Goal: Task Accomplishment & Management: Complete application form

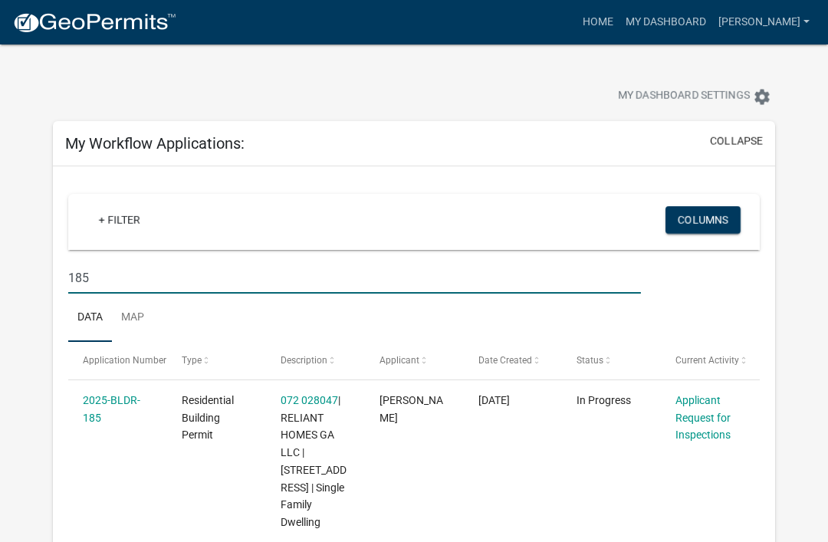
scroll to position [191, 0]
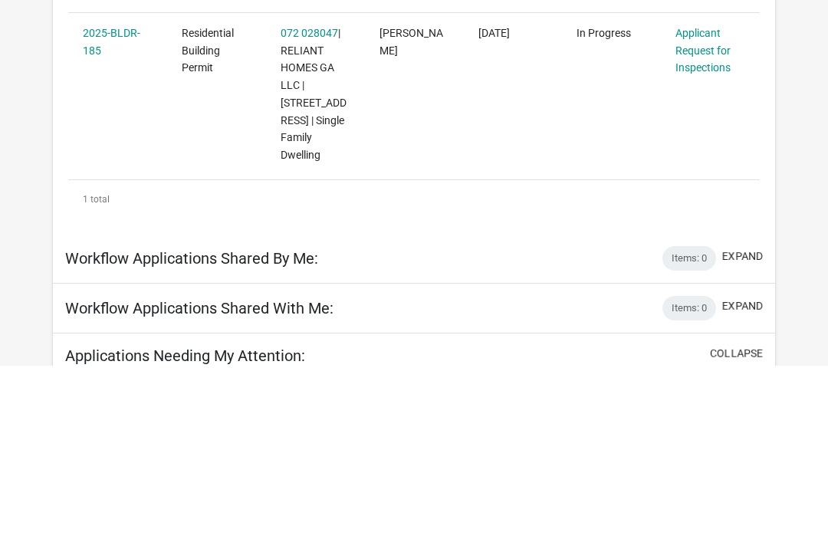
type input "185"
click at [706, 226] on link "Applicant Request for Inspections" at bounding box center [703, 227] width 55 height 48
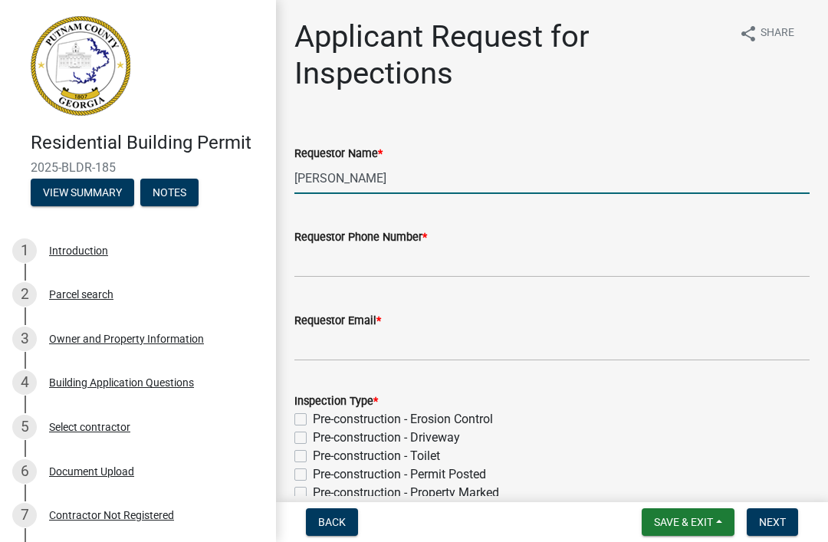
click at [448, 185] on input "[PERSON_NAME]" at bounding box center [552, 178] width 515 height 31
type input "M"
type input "A"
click at [186, 174] on div "Residential Building Permit 2025-BLDR-185 View Summary Notes" at bounding box center [138, 165] width 252 height 91
click at [470, 167] on input "[PERSON_NAME] for" at bounding box center [552, 178] width 515 height 31
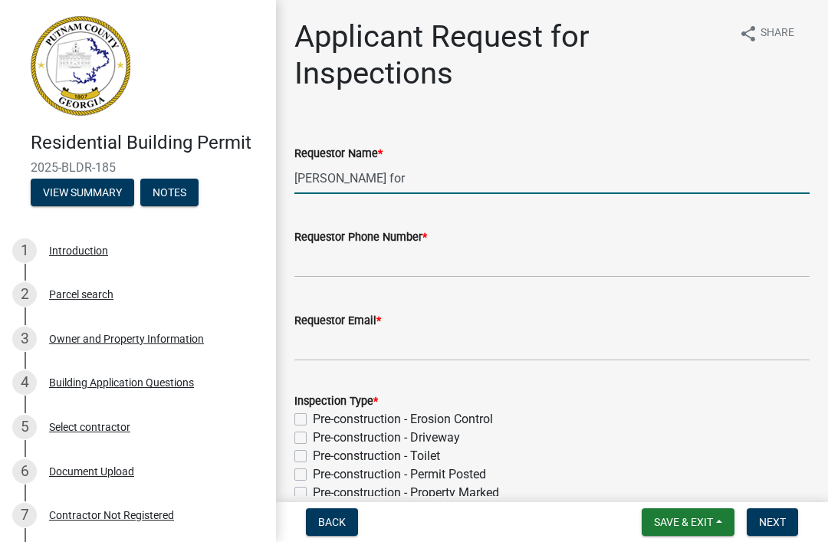
click at [559, 167] on input "[PERSON_NAME] for" at bounding box center [552, 178] width 515 height 31
click at [593, 189] on input "[PERSON_NAME] for" at bounding box center [552, 178] width 515 height 31
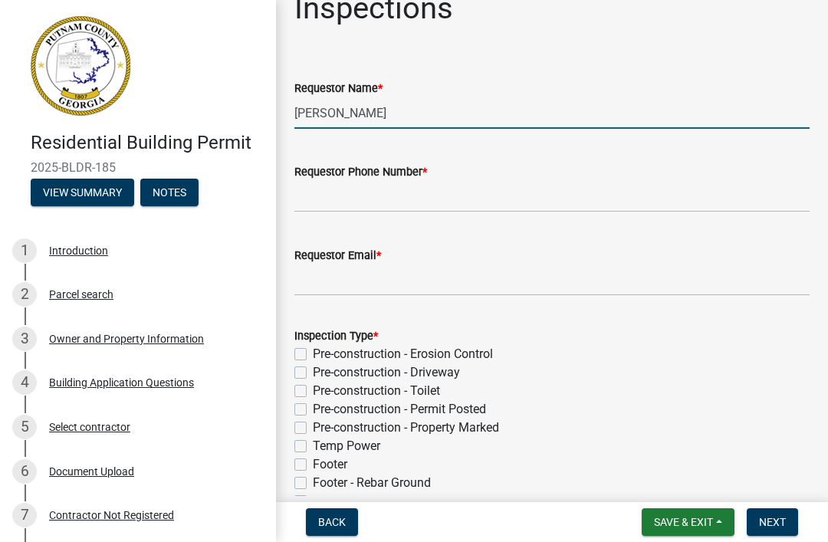
scroll to position [64, 0]
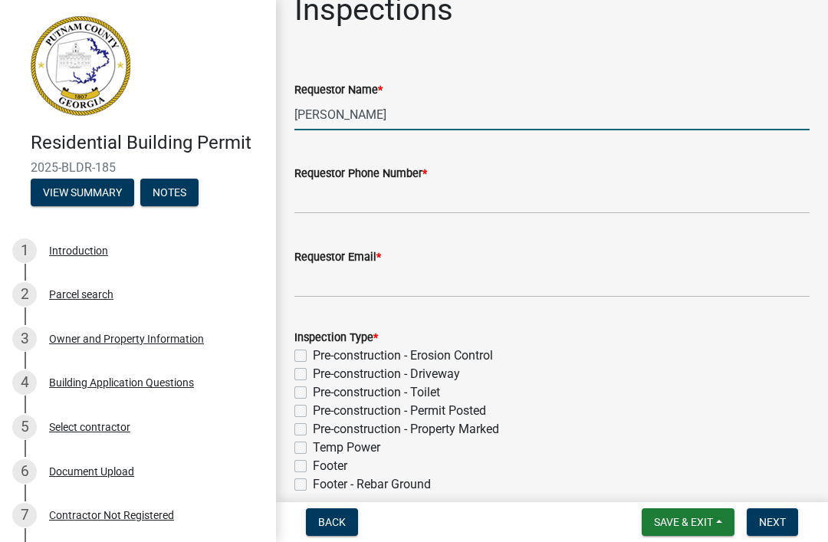
type input "[PERSON_NAME]"
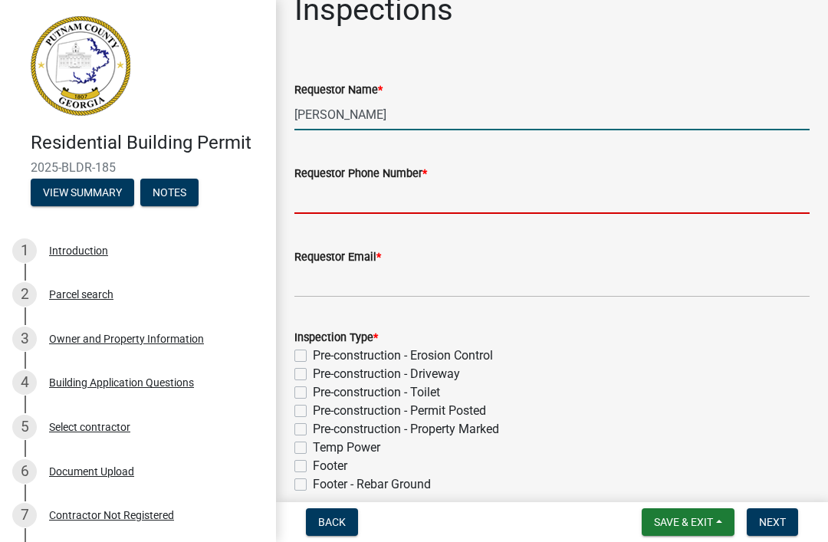
click at [599, 201] on input "Requestor Phone Number *" at bounding box center [552, 198] width 515 height 31
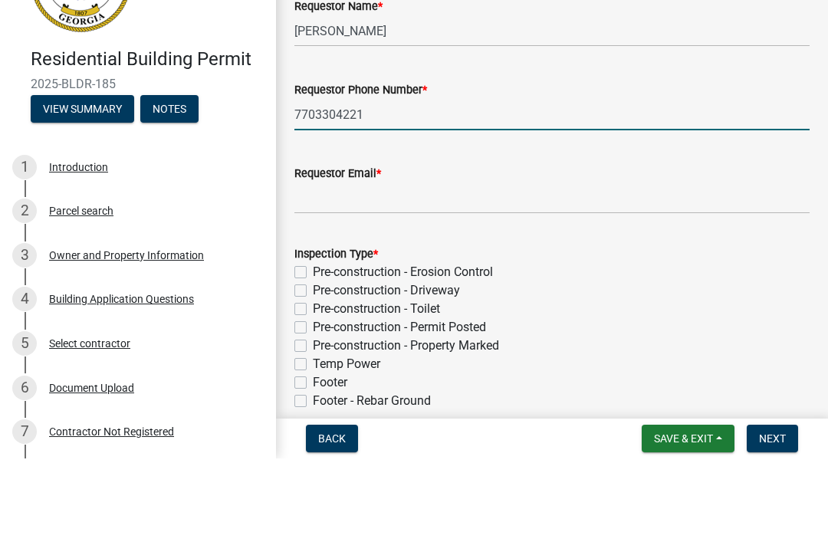
type input "7703304221"
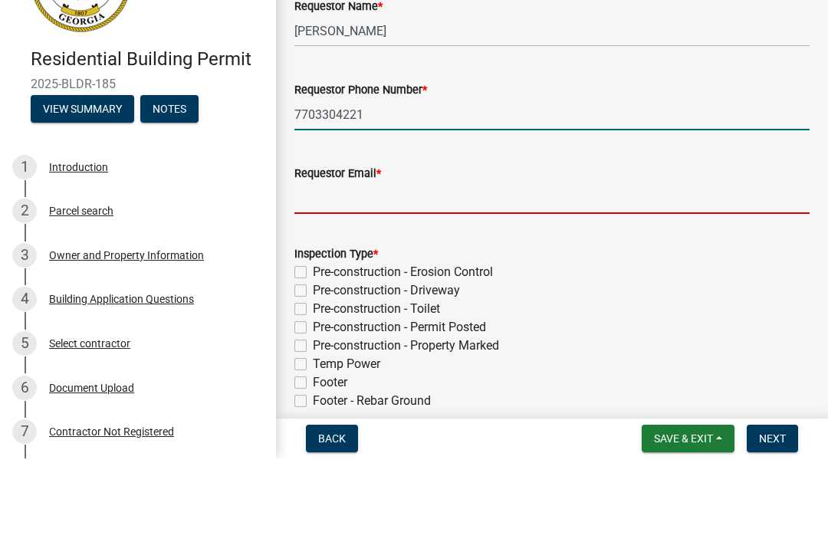
click at [574, 266] on input "Requestor Email *" at bounding box center [552, 281] width 515 height 31
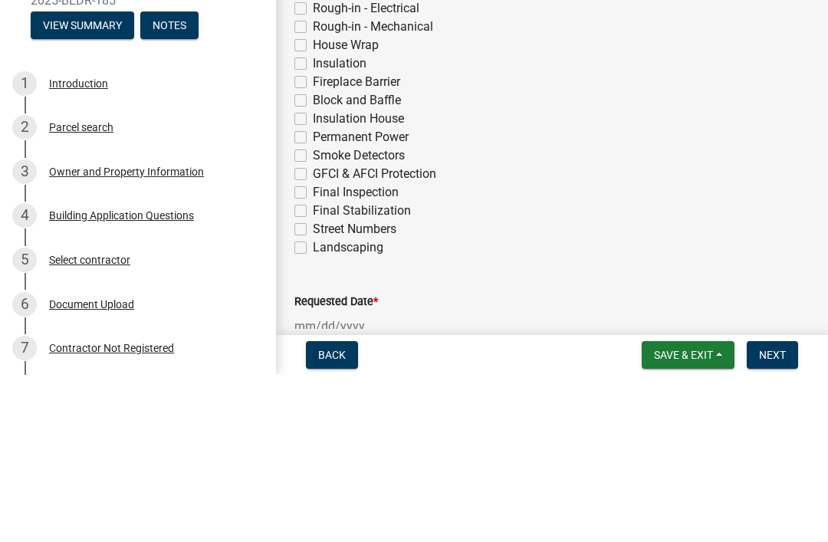
scroll to position [504, 0]
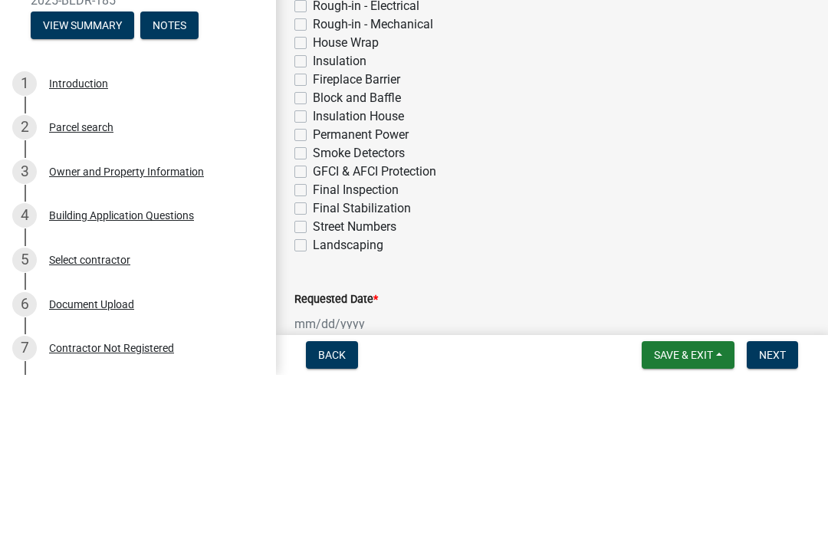
type input "[EMAIL_ADDRESS][DOMAIN_NAME]"
click at [381, 293] on label "Permanent Power" at bounding box center [361, 302] width 96 height 18
click at [323, 293] on input "Permanent Power" at bounding box center [318, 298] width 10 height 10
checkbox input "true"
checkbox input "false"
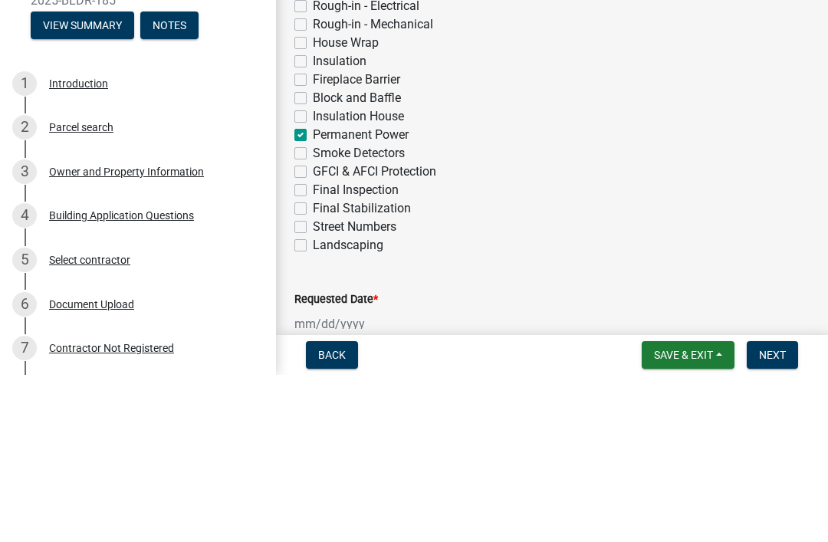
checkbox input "false"
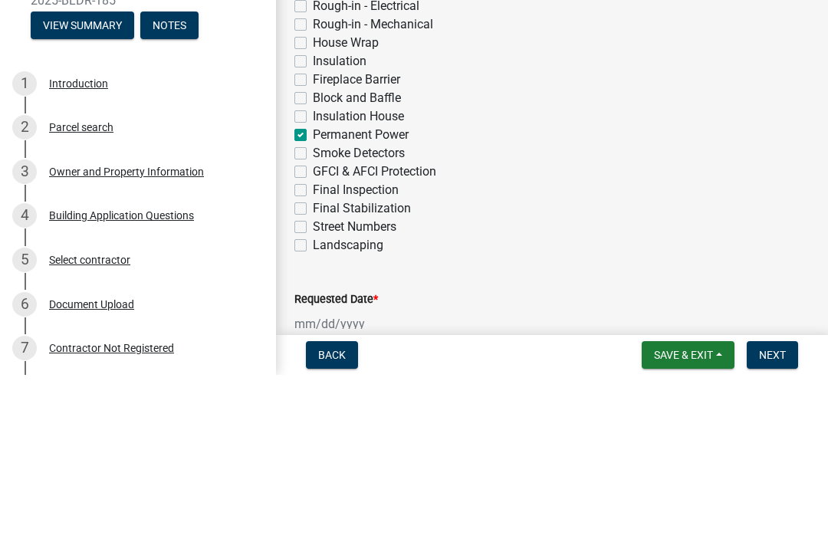
checkbox input "false"
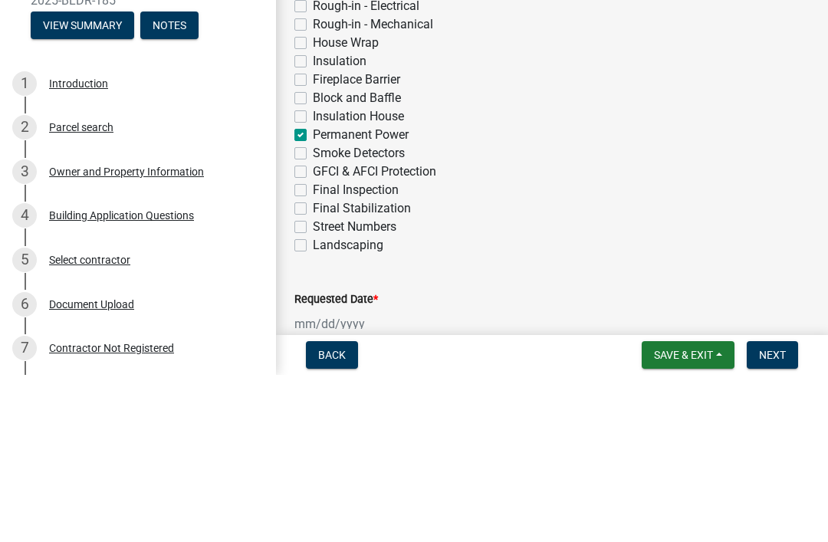
checkbox input "false"
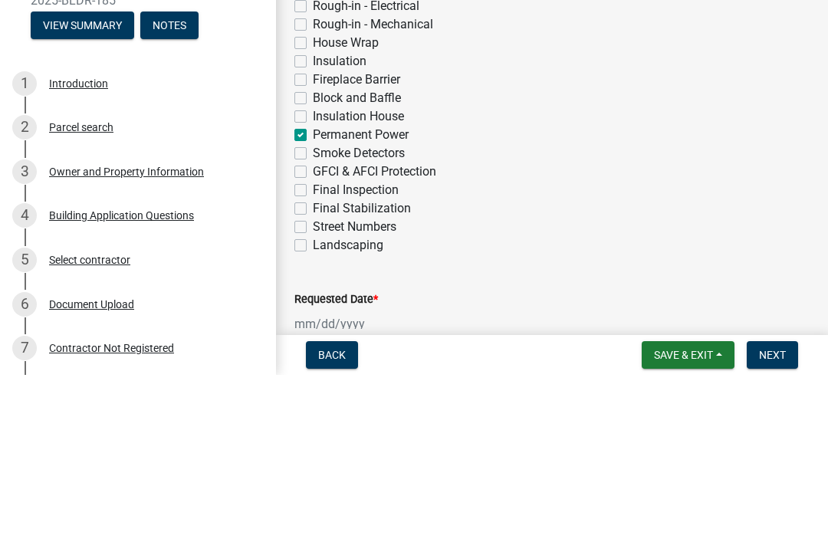
checkbox input "false"
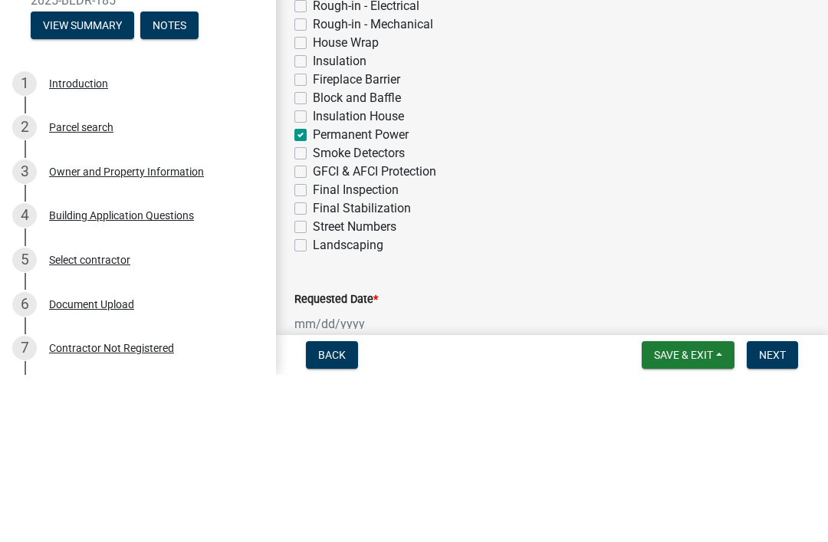
checkbox input "true"
checkbox input "false"
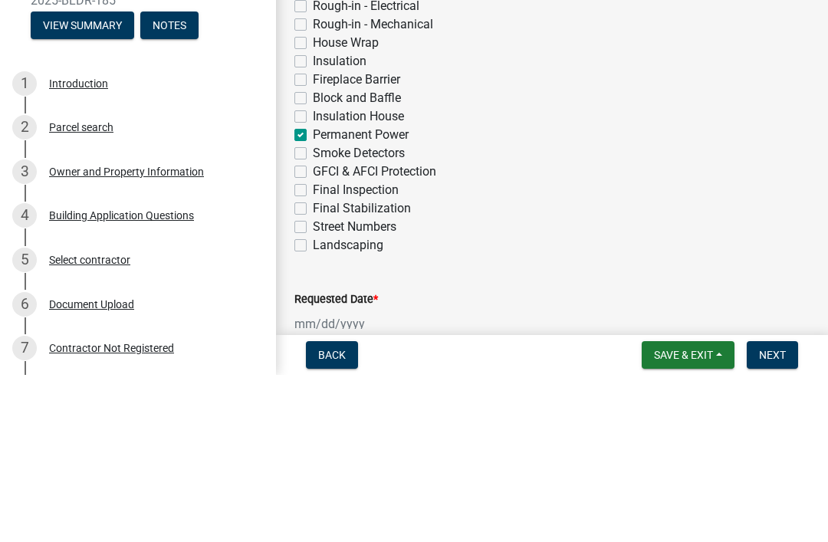
checkbox input "false"
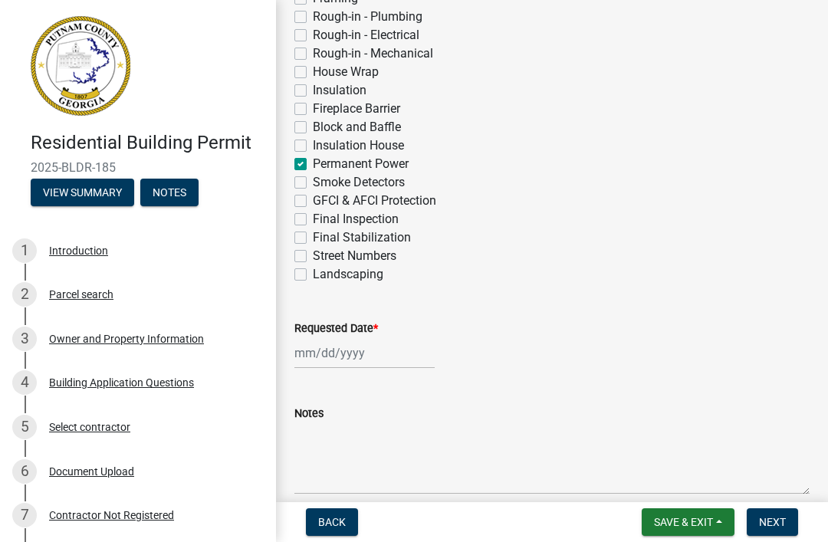
scroll to position [643, 0]
click at [334, 357] on div at bounding box center [365, 352] width 140 height 31
select select "9"
select select "2025"
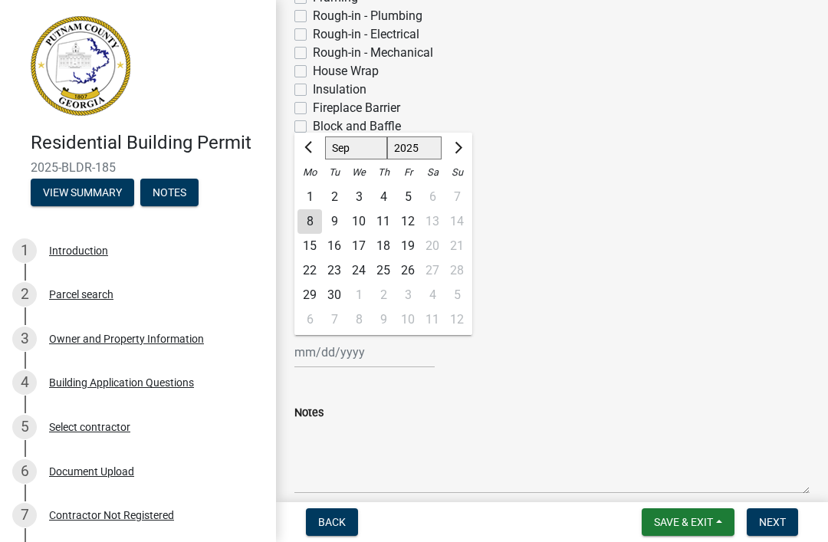
click at [337, 221] on div "9" at bounding box center [334, 221] width 25 height 25
type input "[DATE]"
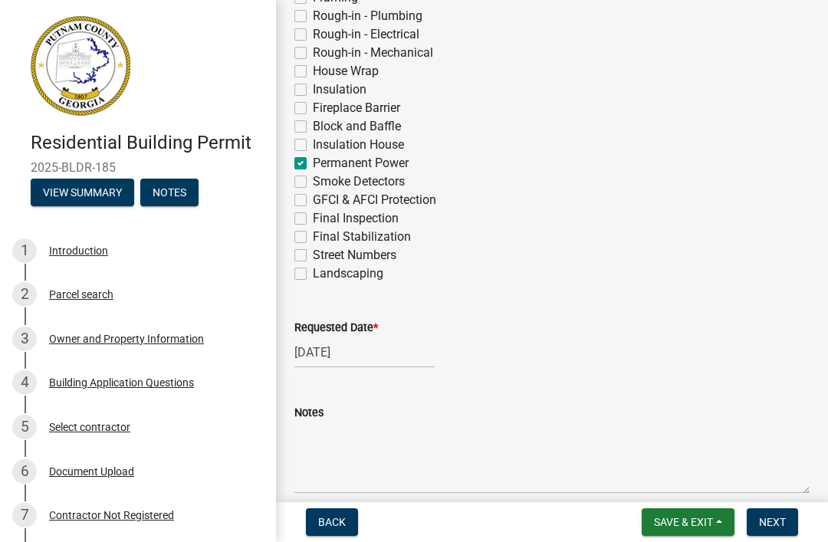
click at [773, 515] on button "Next" at bounding box center [772, 523] width 51 height 28
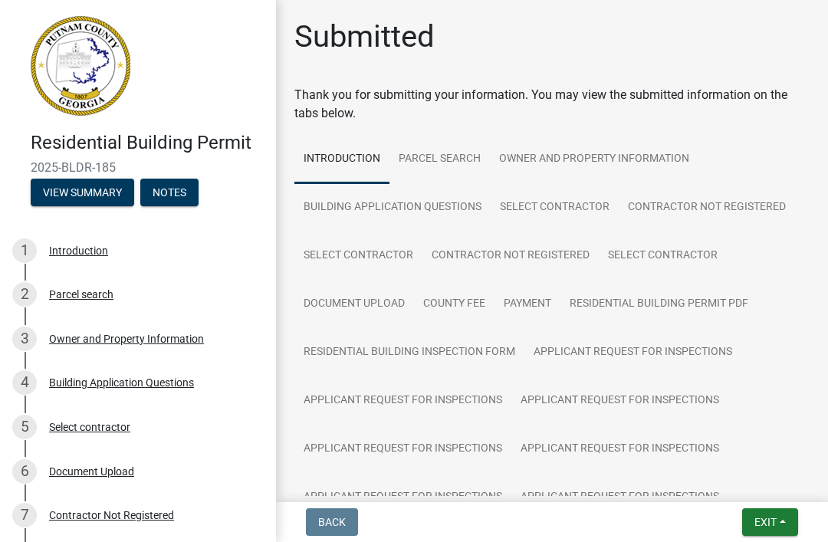
click at [763, 515] on button "Exit" at bounding box center [770, 523] width 56 height 28
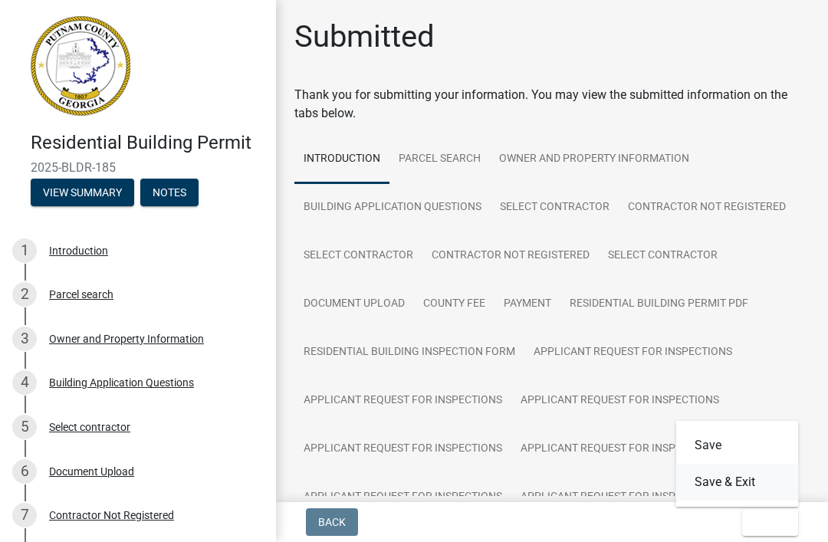
click at [744, 482] on button "Save & Exit" at bounding box center [737, 482] width 123 height 37
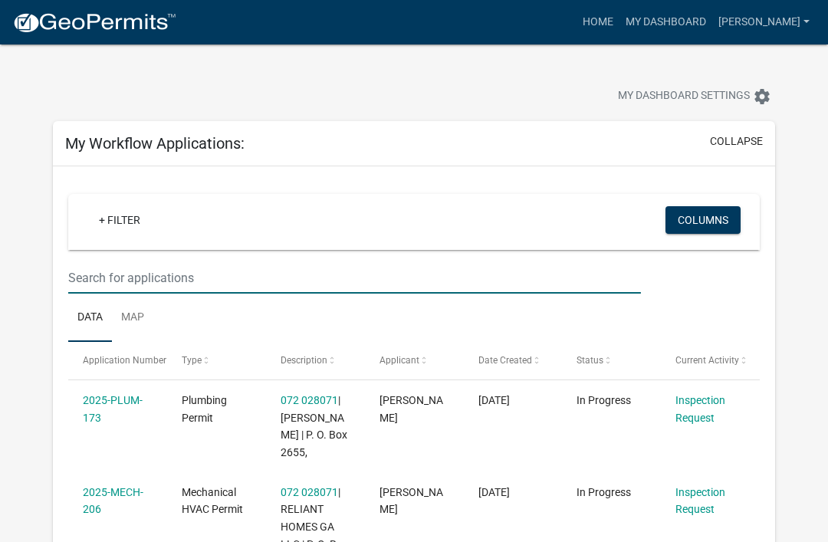
click at [121, 283] on input "text" at bounding box center [354, 277] width 573 height 31
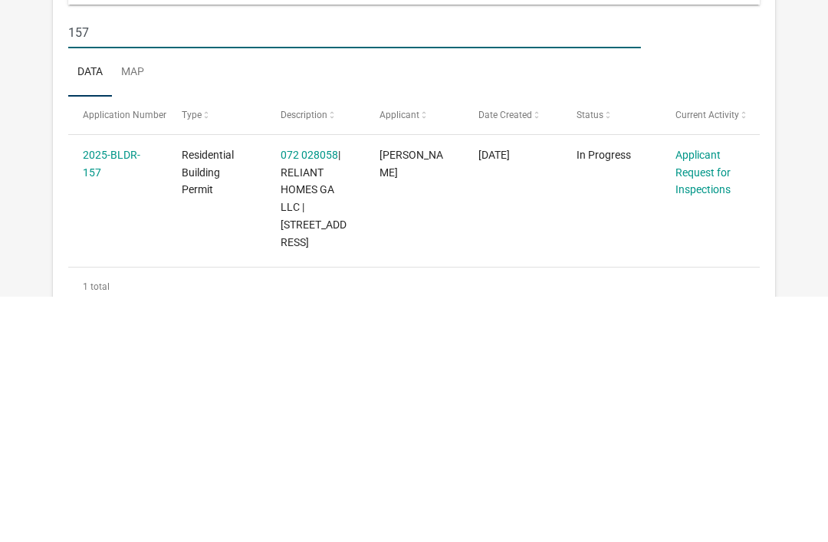
type input "157"
click at [698, 394] on link "Applicant Request for Inspections" at bounding box center [703, 418] width 55 height 48
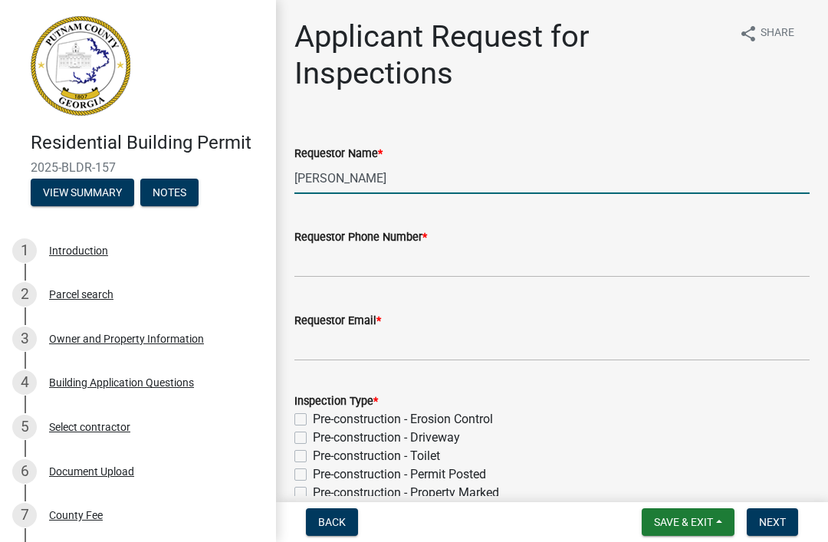
click at [409, 192] on input "[PERSON_NAME]" at bounding box center [552, 178] width 515 height 31
type input "M"
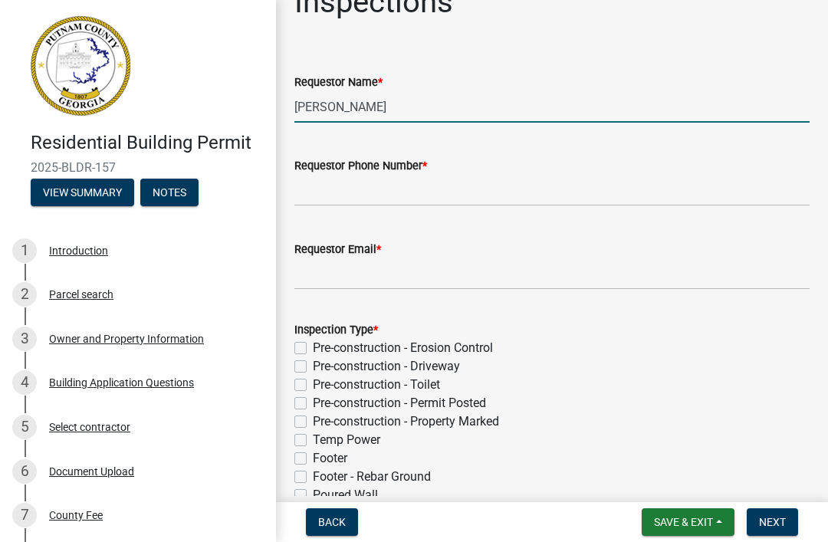
scroll to position [81, 0]
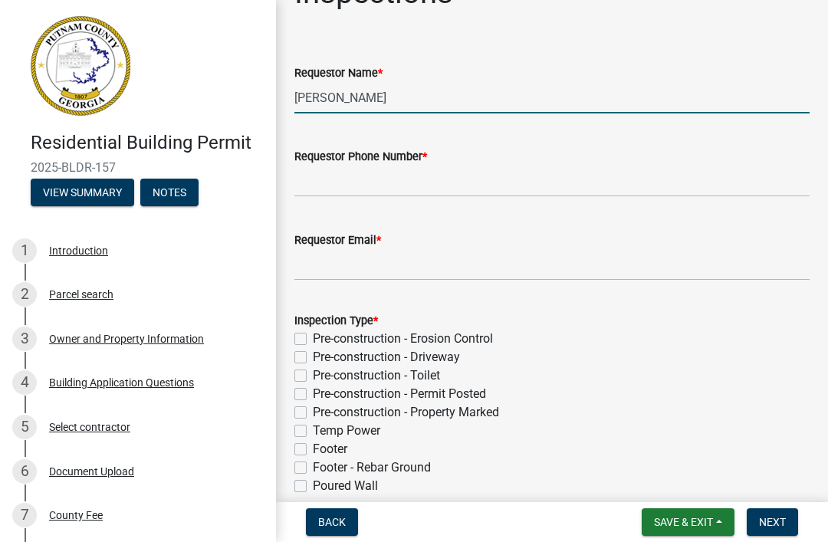
type input "[PERSON_NAME]"
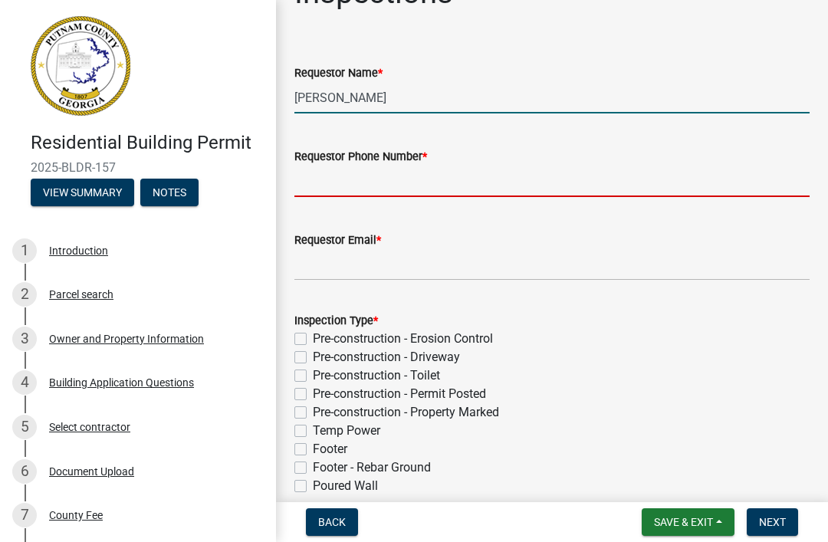
click at [524, 179] on input "Requestor Phone Number *" at bounding box center [552, 181] width 515 height 31
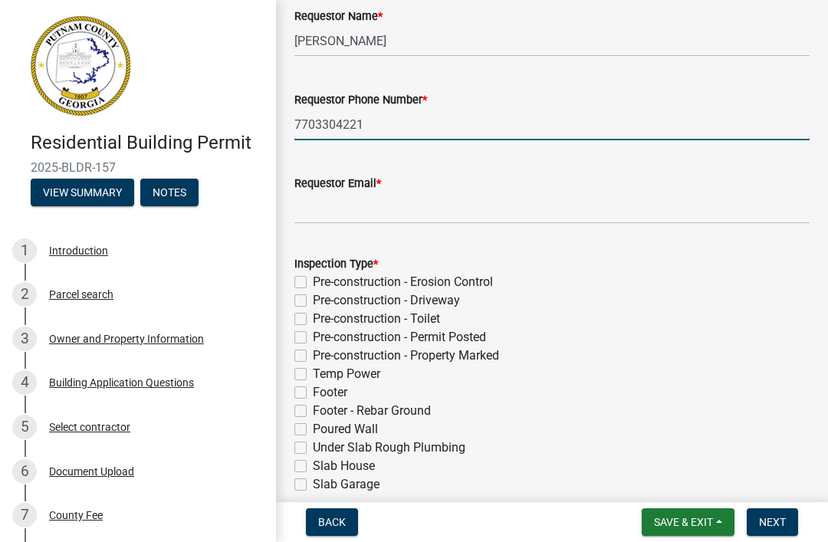
scroll to position [153, 0]
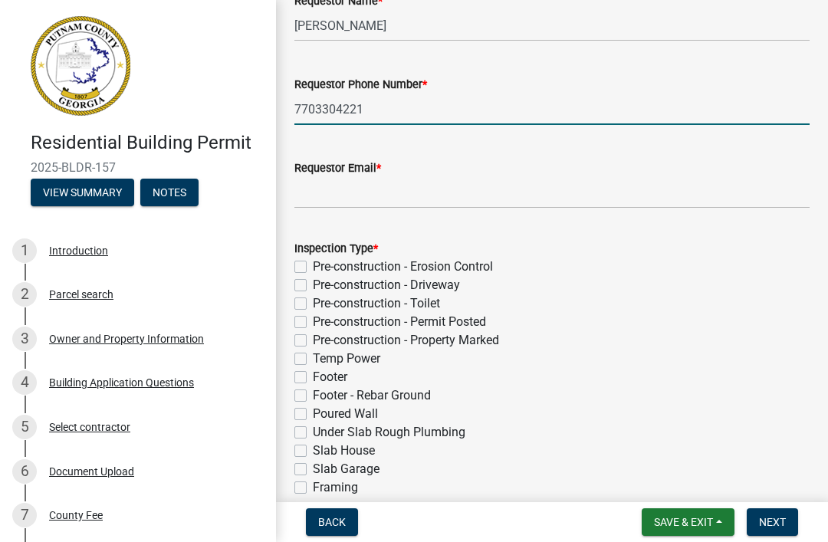
type input "7703304221"
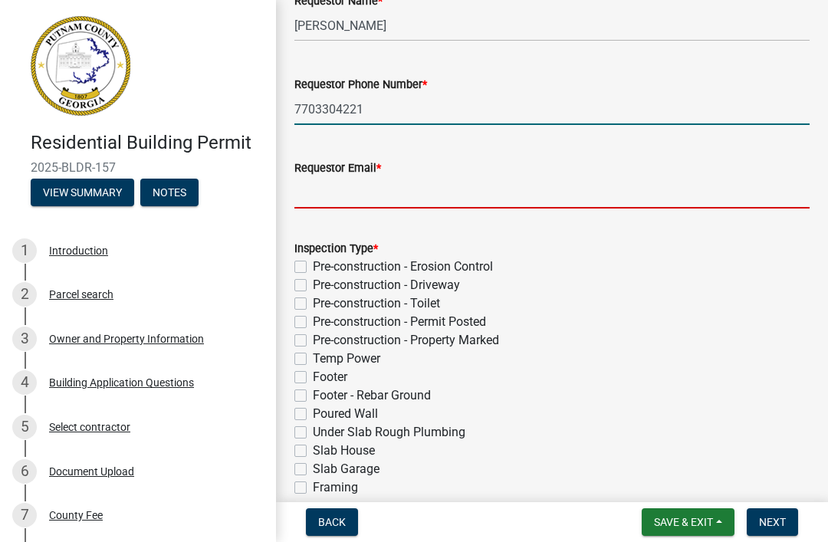
click at [583, 186] on input "Requestor Email *" at bounding box center [552, 192] width 515 height 31
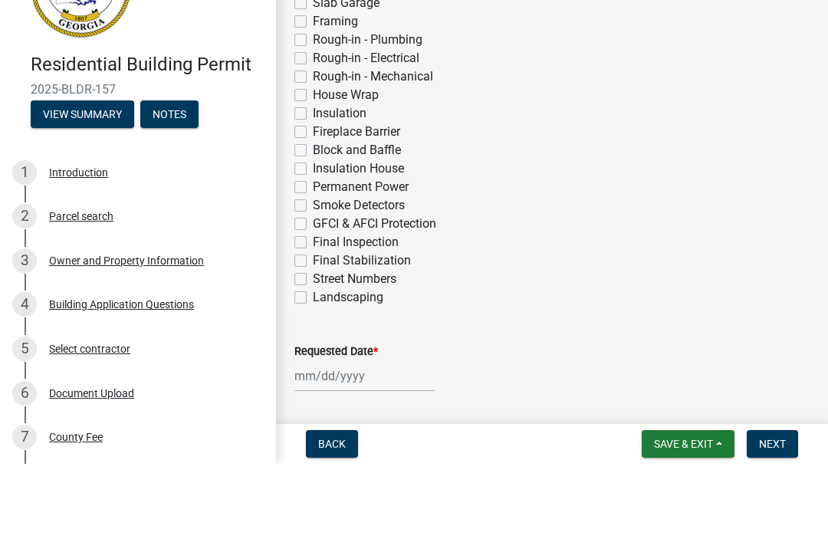
scroll to position [577, 0]
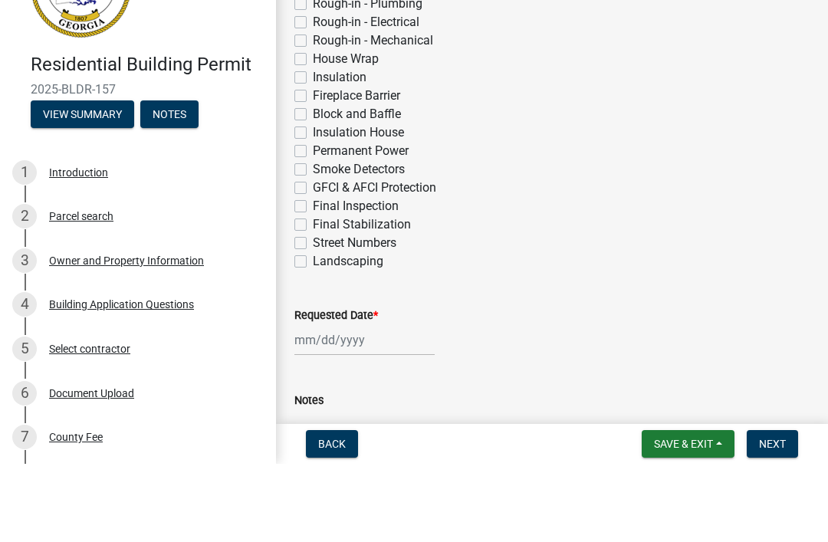
type input "[EMAIL_ADDRESS][DOMAIN_NAME]"
click at [368, 220] on label "Permanent Power" at bounding box center [361, 229] width 96 height 18
click at [323, 220] on input "Permanent Power" at bounding box center [318, 225] width 10 height 10
checkbox input "true"
checkbox input "false"
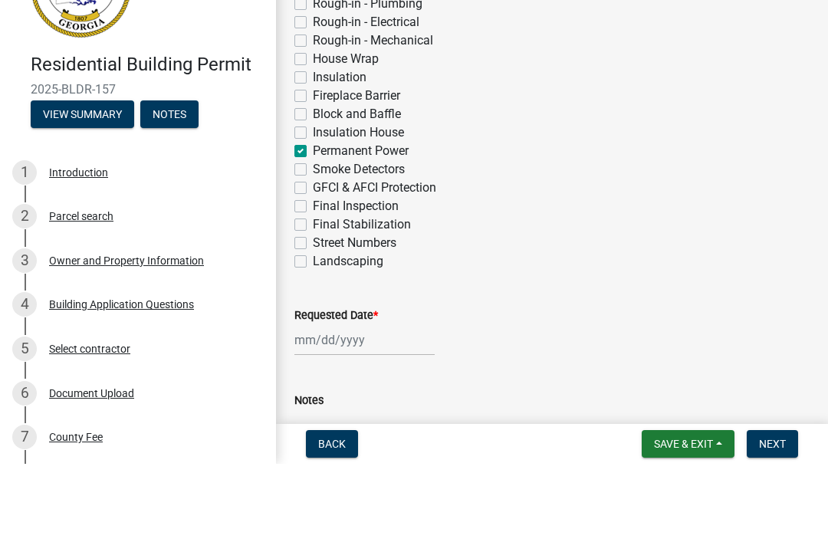
checkbox input "false"
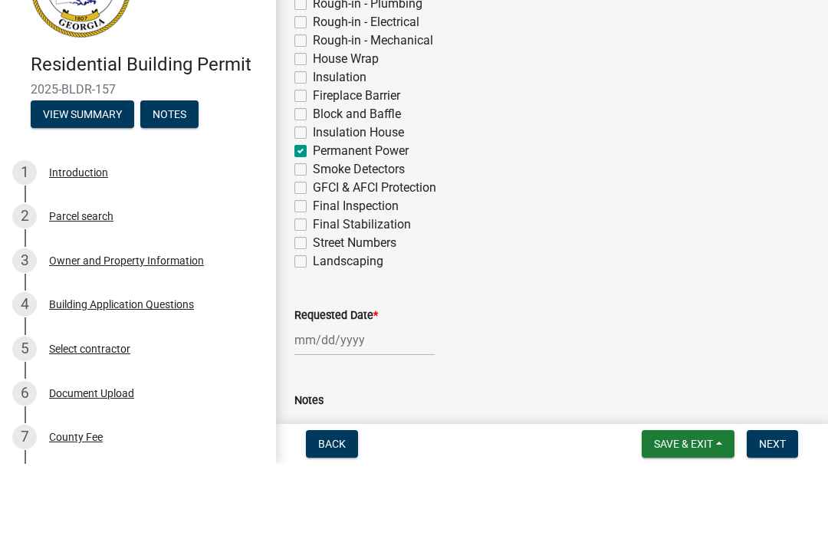
checkbox input "false"
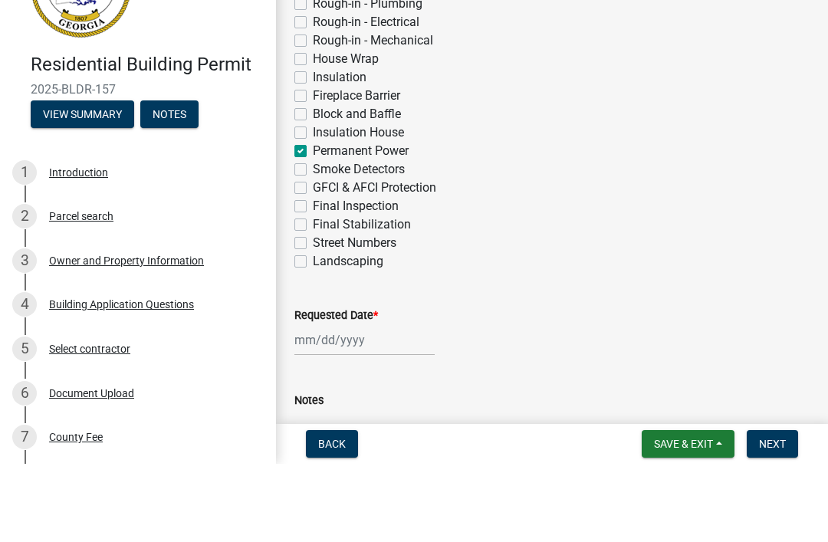
checkbox input "false"
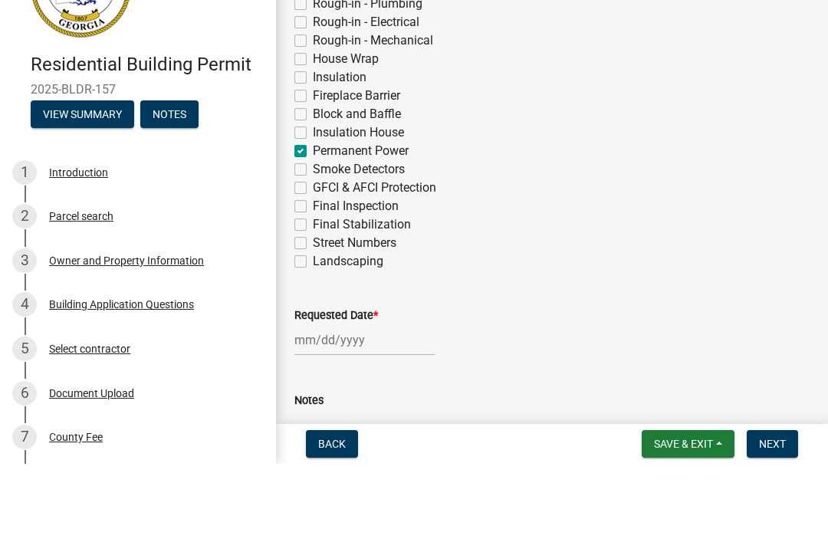
checkbox input "false"
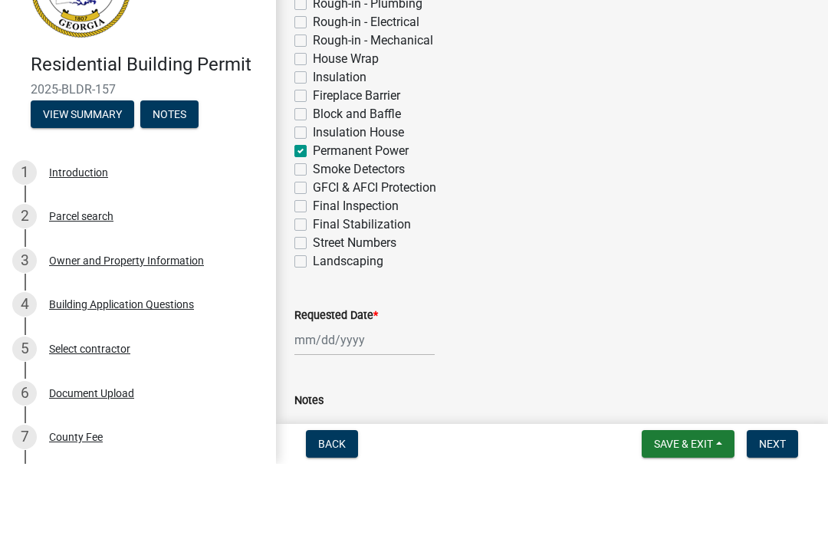
checkbox input "true"
checkbox input "false"
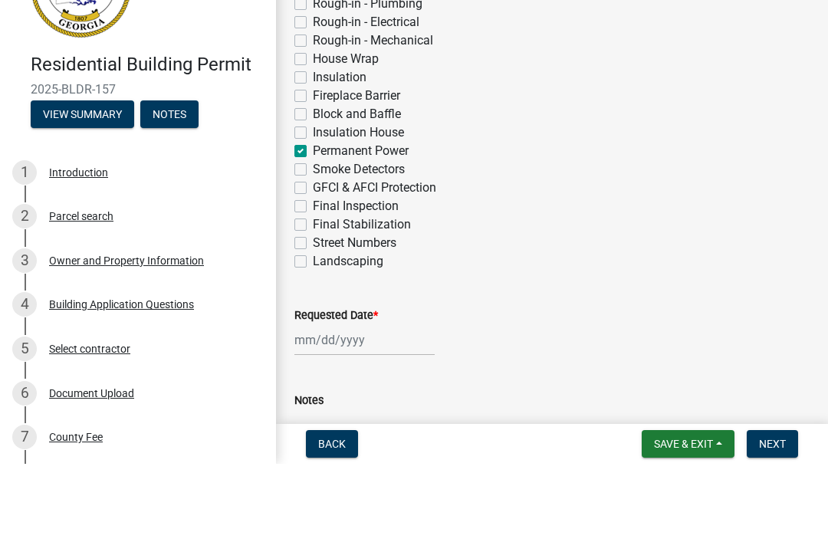
checkbox input "false"
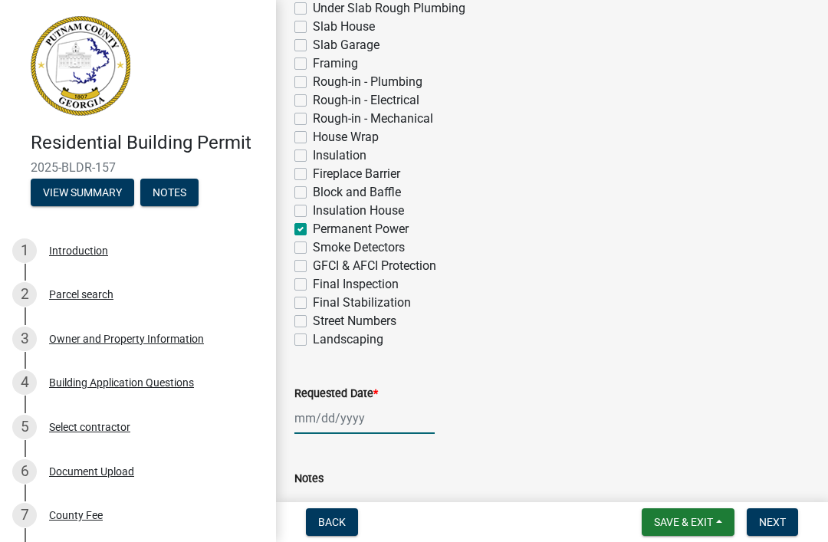
click at [357, 417] on div at bounding box center [365, 418] width 140 height 31
select select "9"
select select "2025"
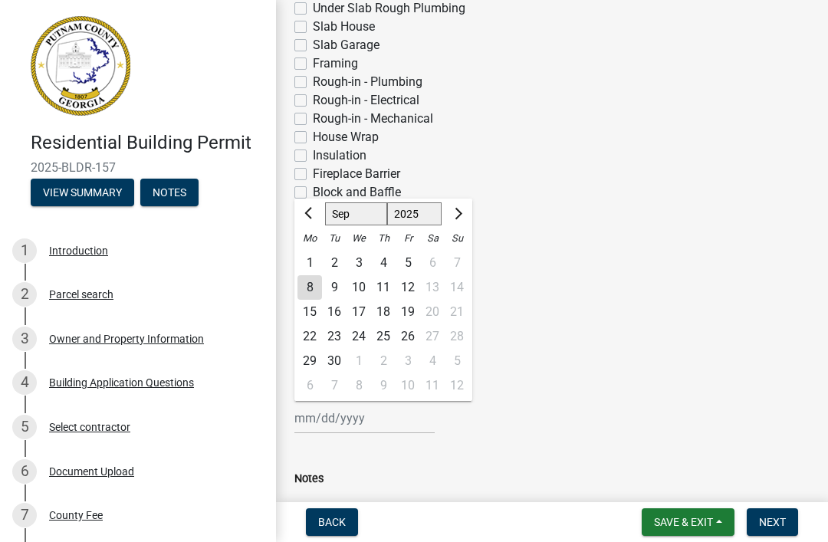
click at [335, 288] on div "9" at bounding box center [334, 287] width 25 height 25
type input "[DATE]"
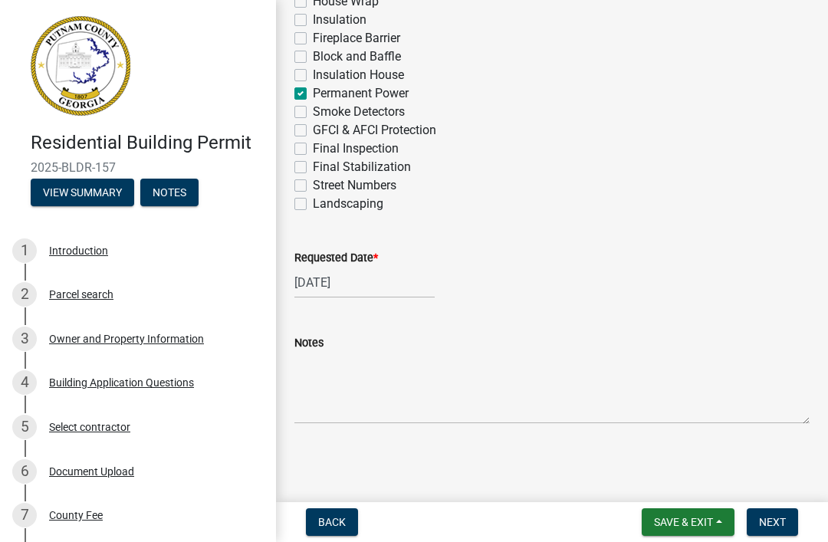
scroll to position [713, 0]
click at [775, 516] on span "Next" at bounding box center [772, 522] width 27 height 12
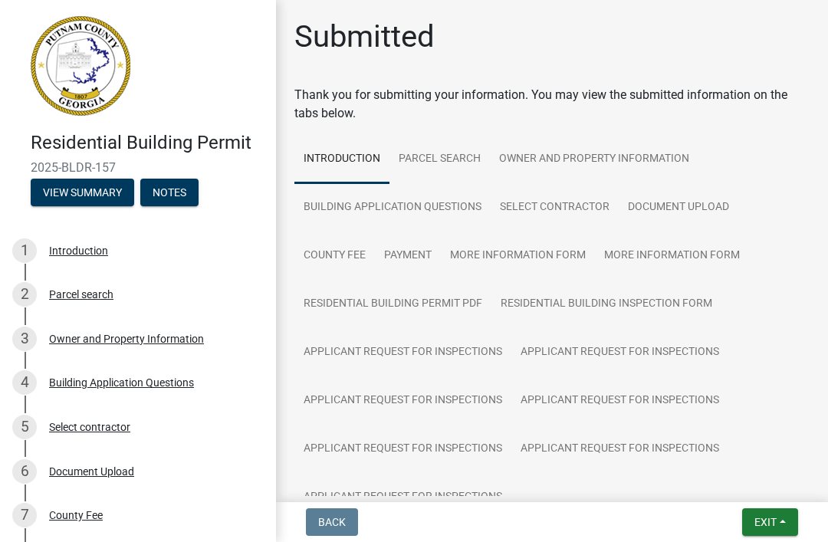
click at [762, 530] on button "Exit" at bounding box center [770, 523] width 56 height 28
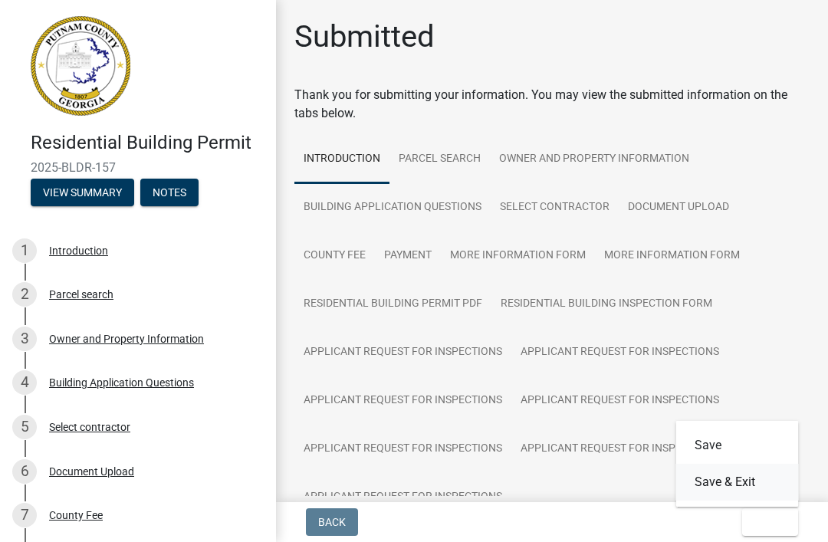
click at [716, 480] on button "Save & Exit" at bounding box center [737, 482] width 123 height 37
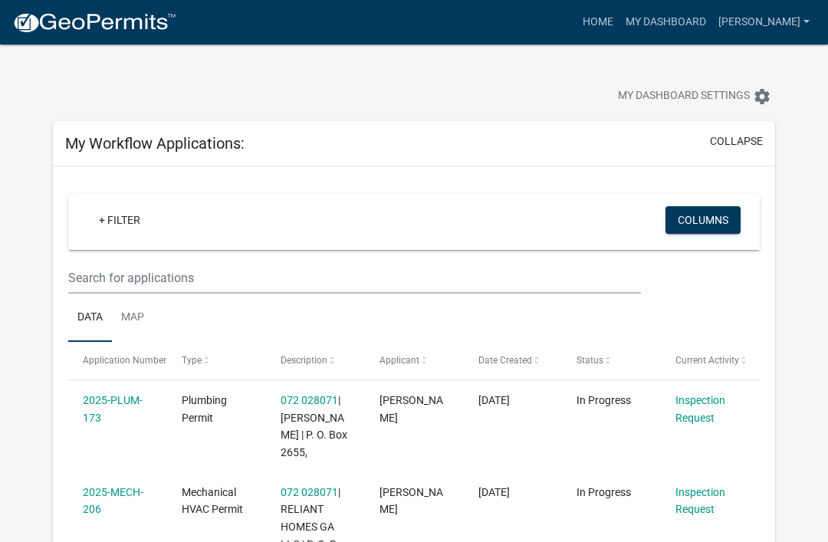
click at [377, 1] on nav "more_horiz Home My Dashboard [PERSON_NAME] Account Contractor Profile Logout" at bounding box center [414, 22] width 828 height 44
